Goal: Register for event/course

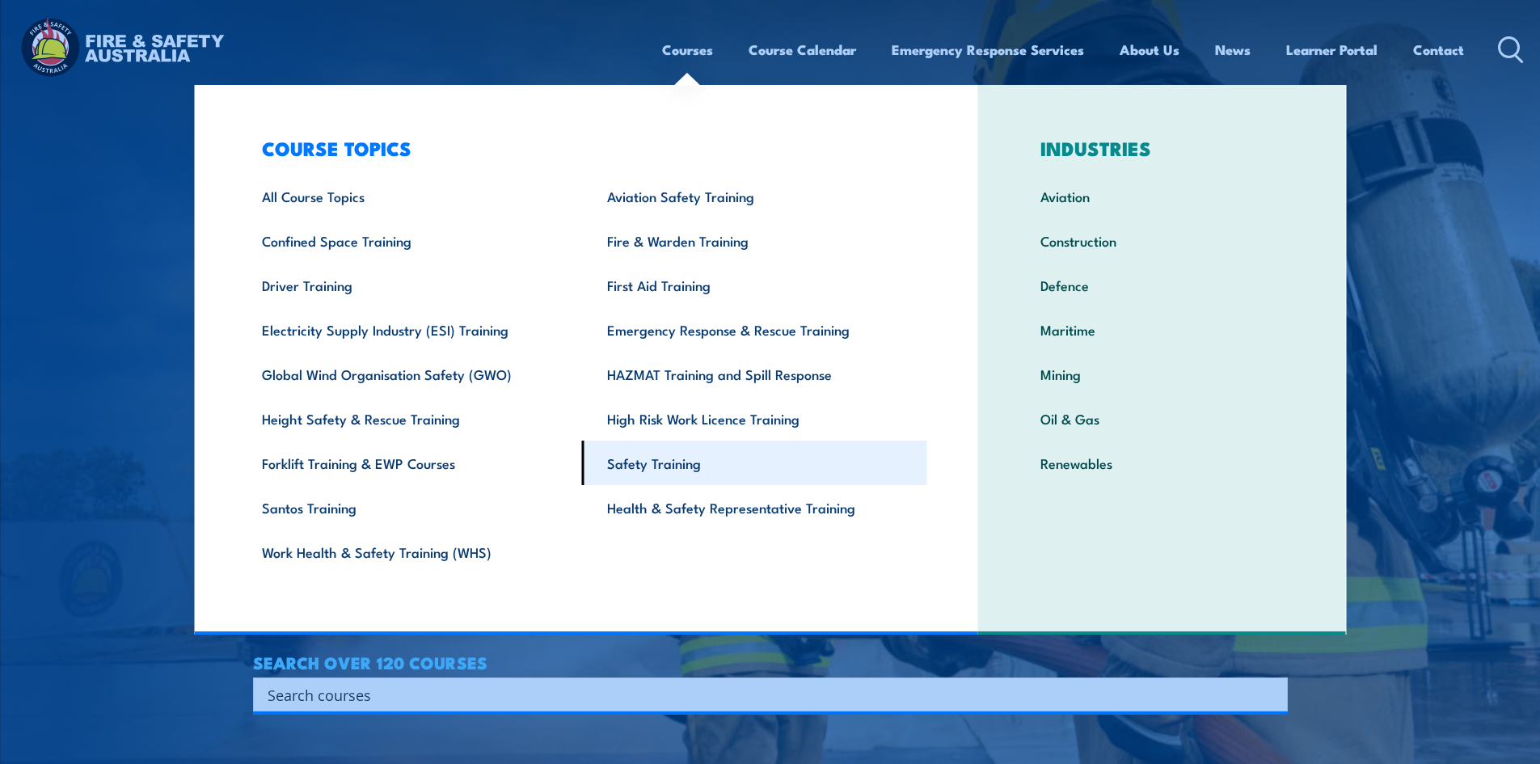
click at [648, 463] on link "Safety Training" at bounding box center [754, 462] width 345 height 44
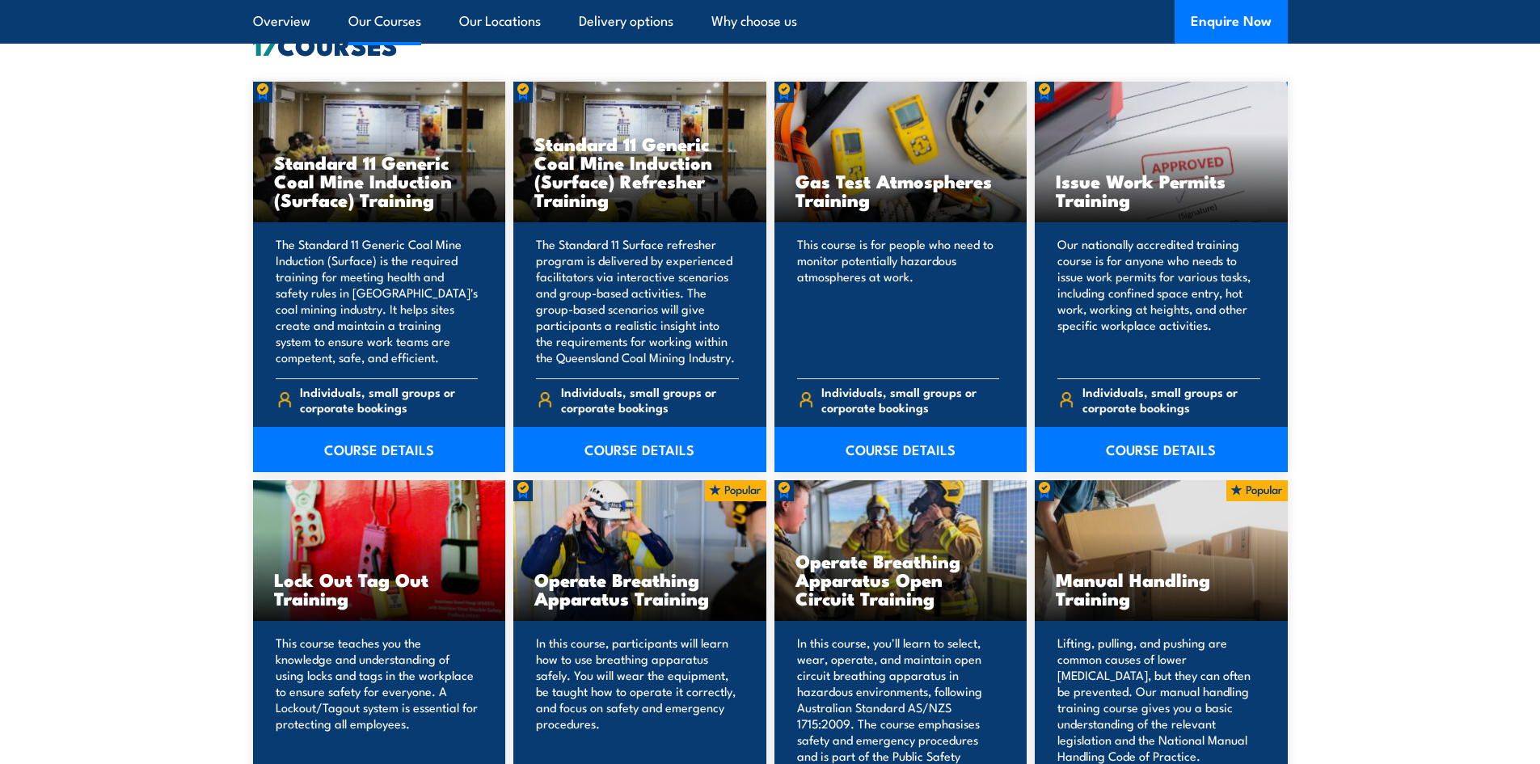
scroll to position [889, 0]
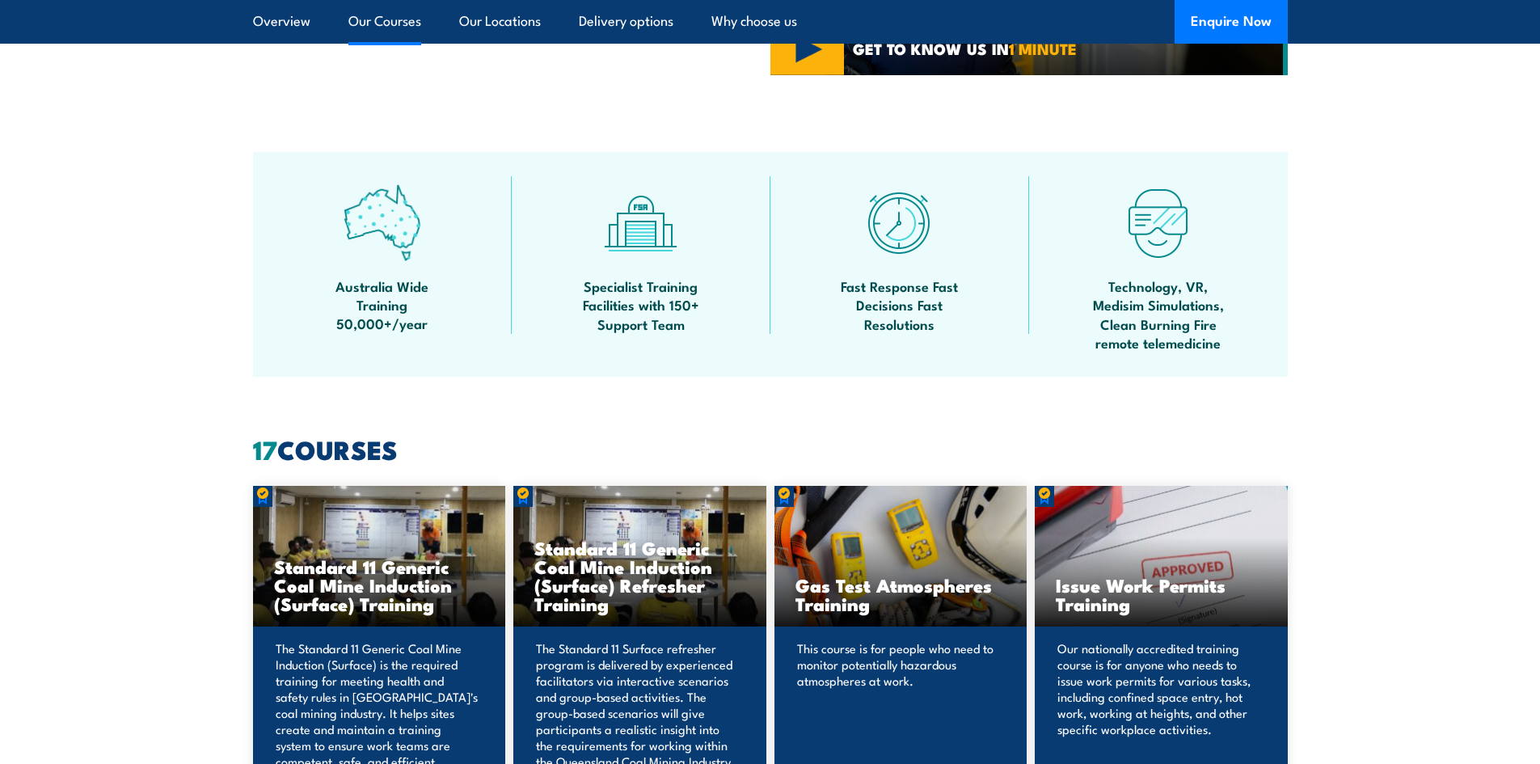
click at [374, 23] on link "Our Courses" at bounding box center [384, 21] width 73 height 43
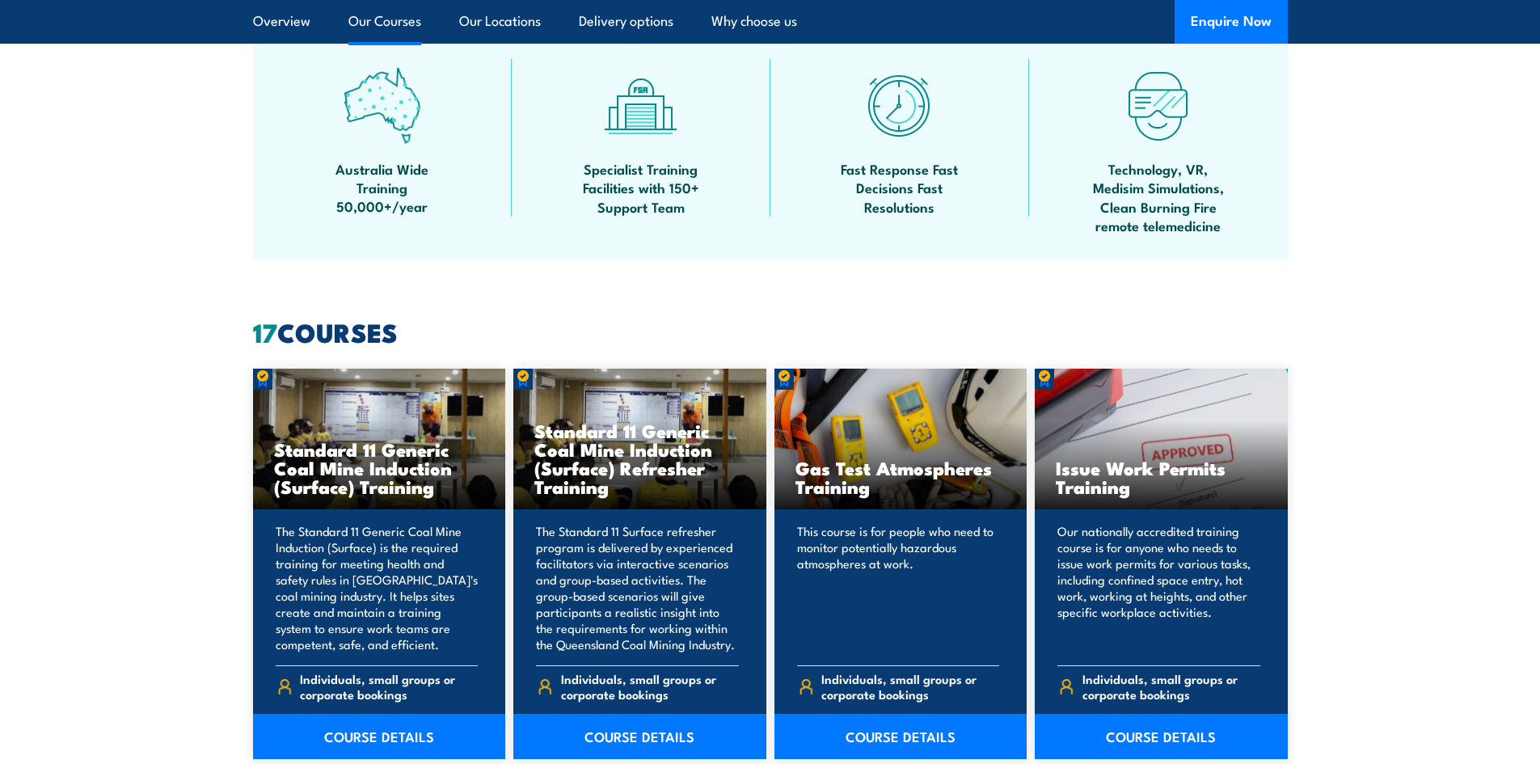
click at [374, 23] on link "Our Courses" at bounding box center [384, 21] width 73 height 43
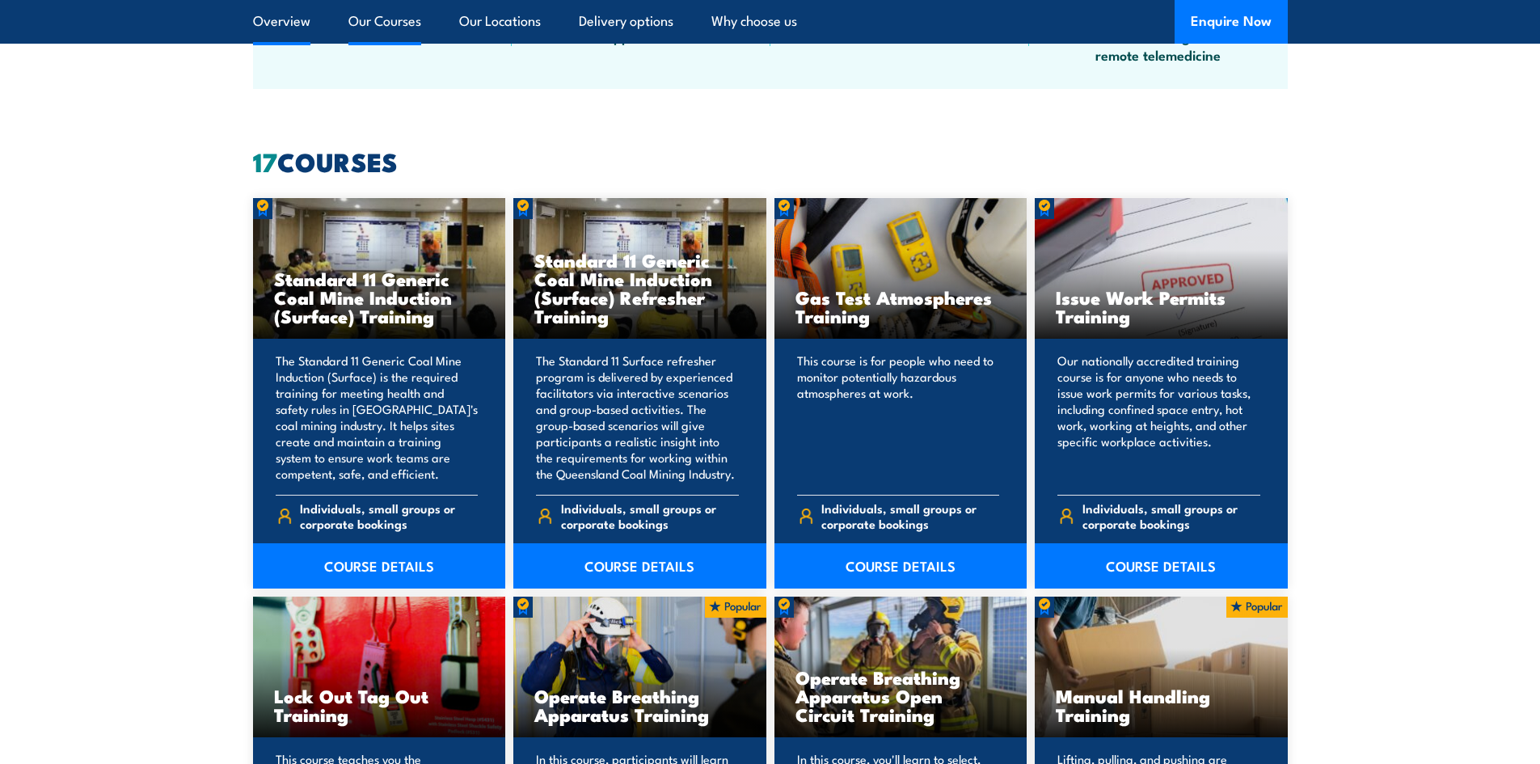
click at [297, 19] on link "Overview" at bounding box center [281, 21] width 57 height 43
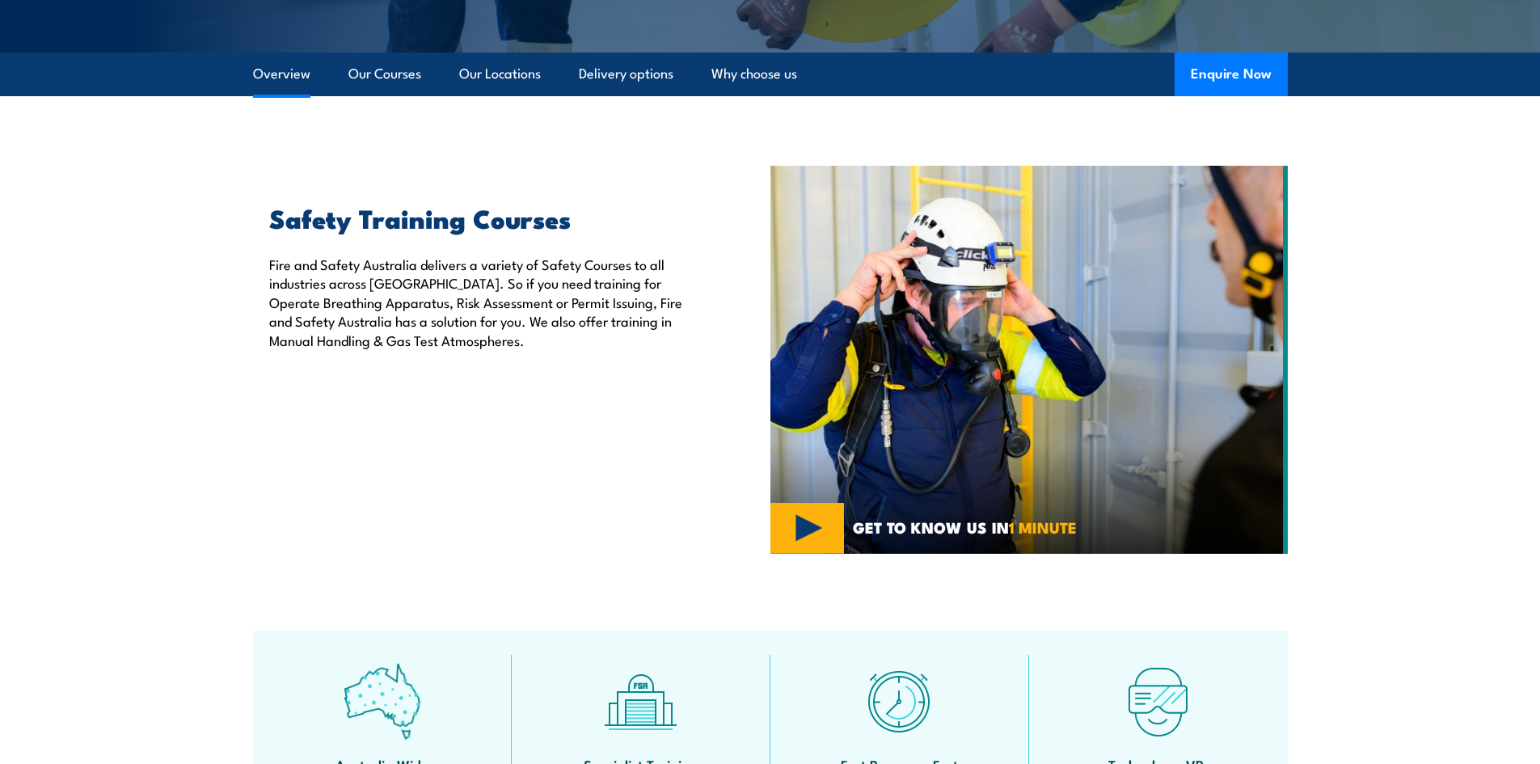
scroll to position [407, 0]
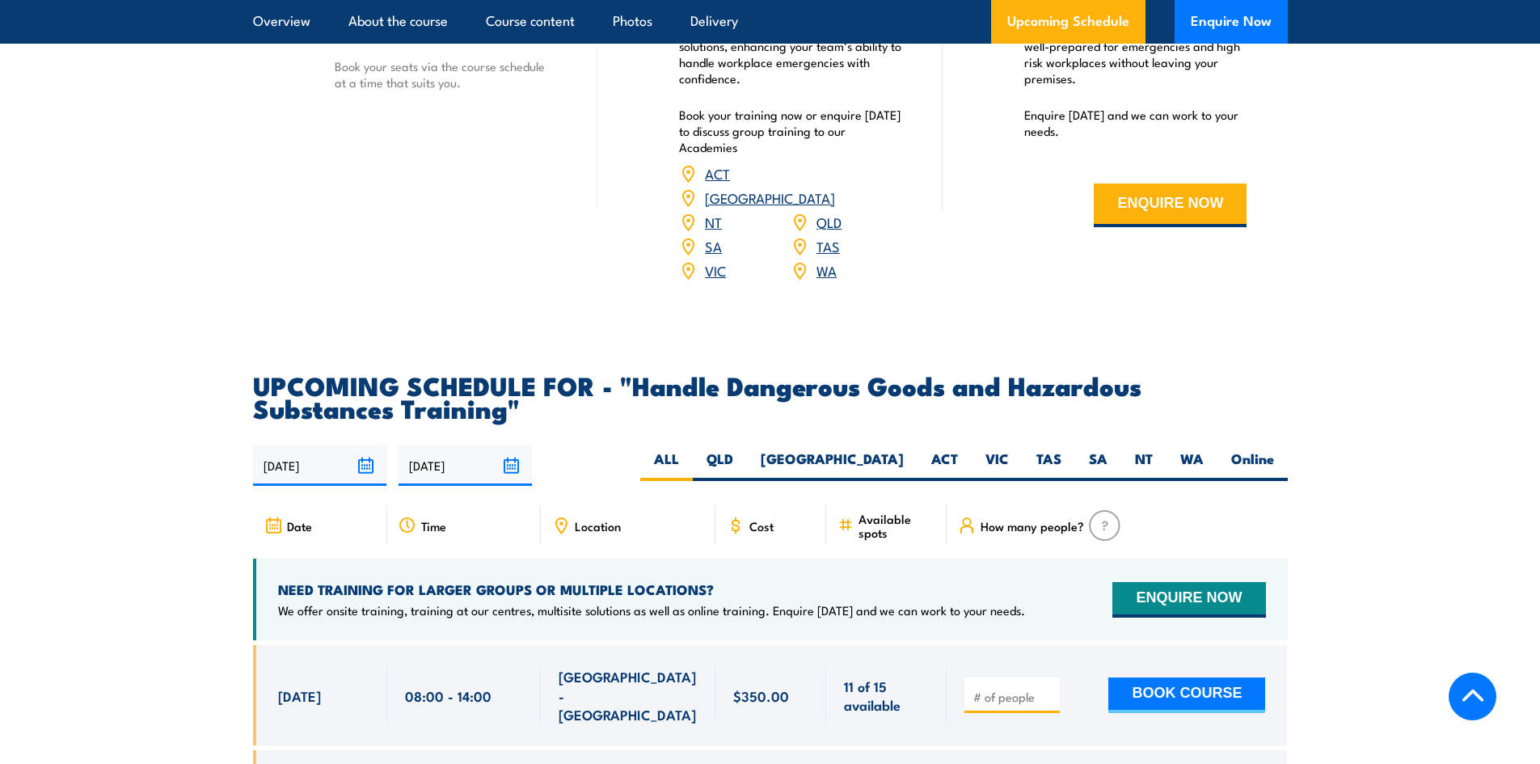
scroll to position [2424, 0]
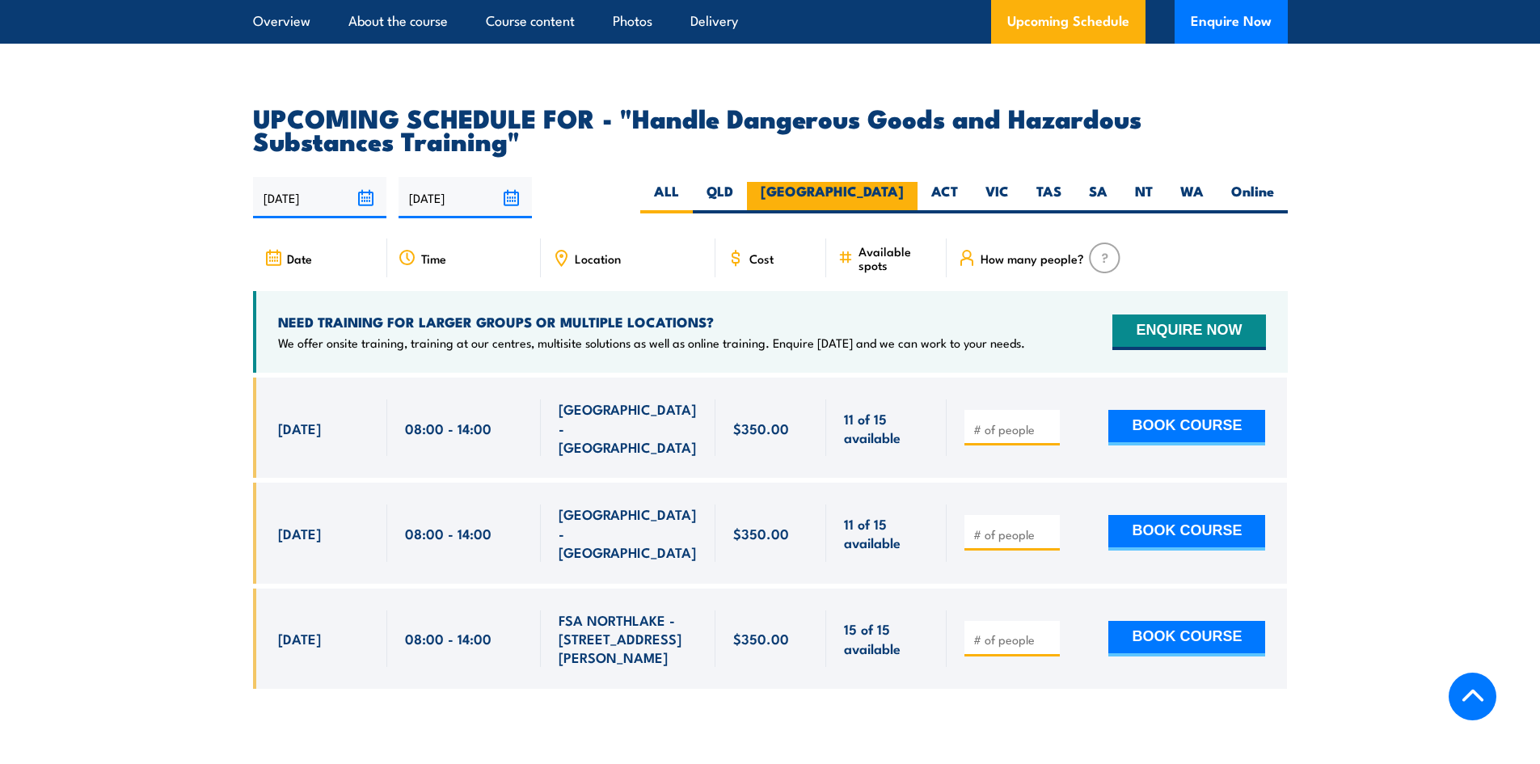
click at [886, 203] on label "[GEOGRAPHIC_DATA]" at bounding box center [832, 198] width 171 height 32
click at [904, 192] on input "[GEOGRAPHIC_DATA]" at bounding box center [909, 187] width 11 height 11
radio input "true"
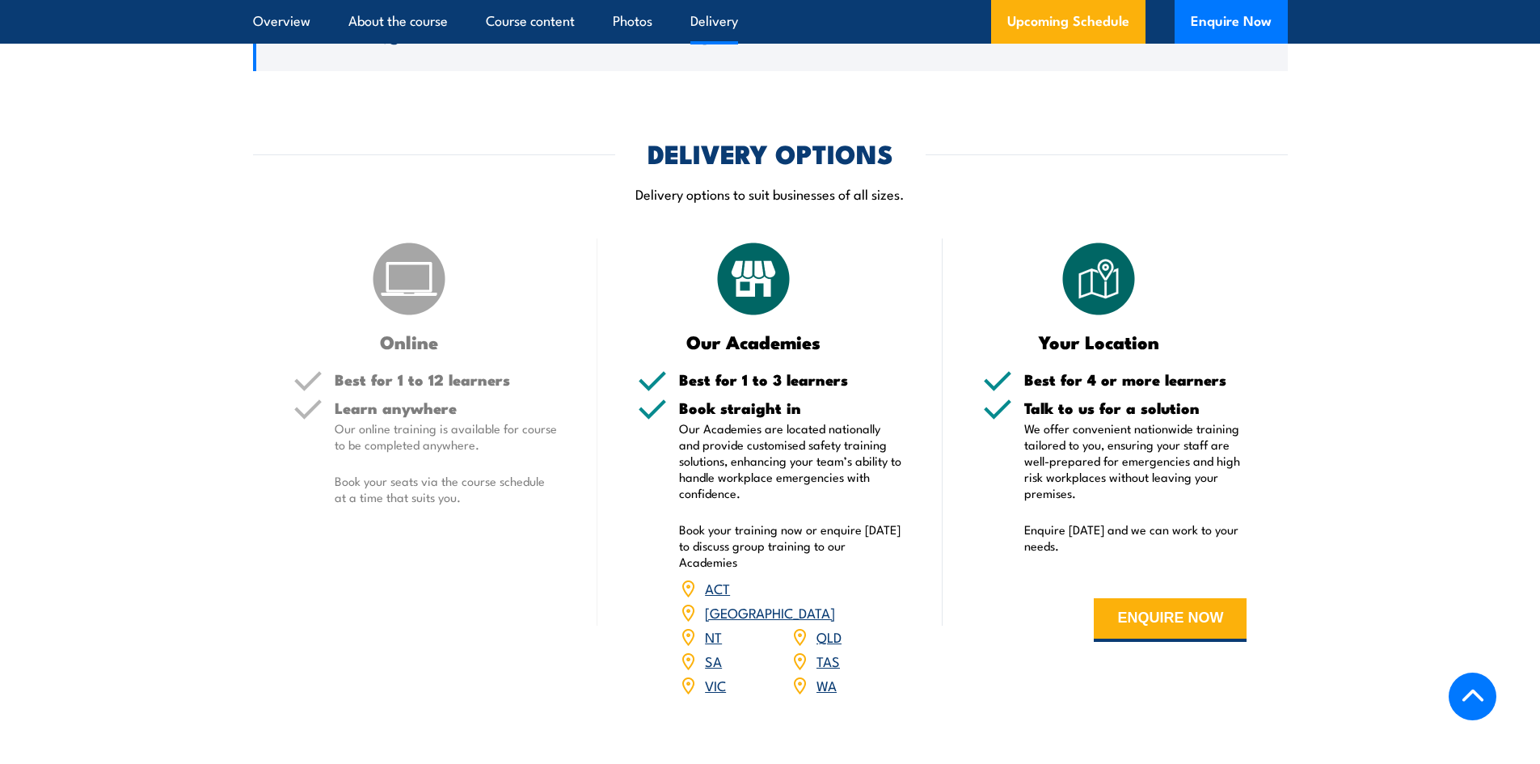
scroll to position [1736, 0]
